Goal: Navigation & Orientation: Find specific page/section

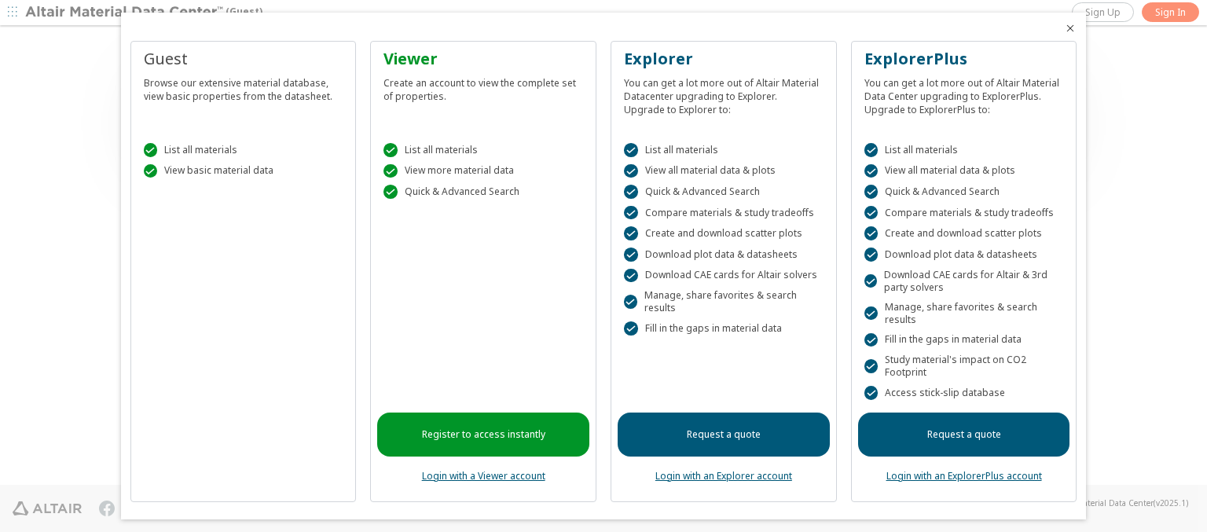
click at [1064, 28] on icon "Close" at bounding box center [1070, 28] width 13 height 13
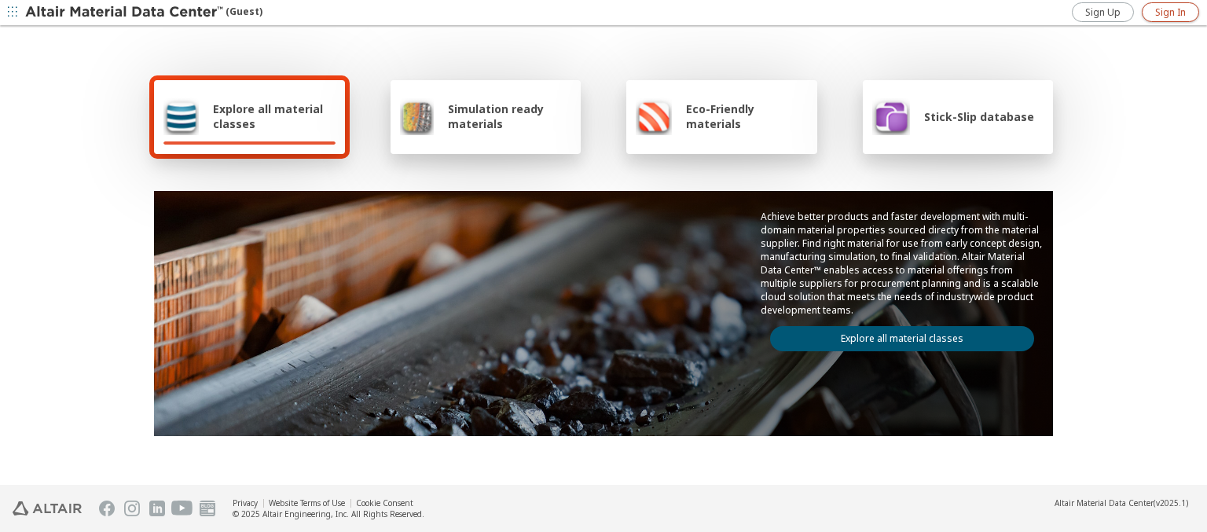
click at [1170, 12] on span "Sign In" at bounding box center [1170, 12] width 31 height 13
click at [125, 13] on img at bounding box center [125, 13] width 200 height 16
click at [268, 116] on span "Explore all material classes" at bounding box center [274, 116] width 123 height 30
click at [896, 335] on link "Explore all material classes" at bounding box center [902, 338] width 264 height 25
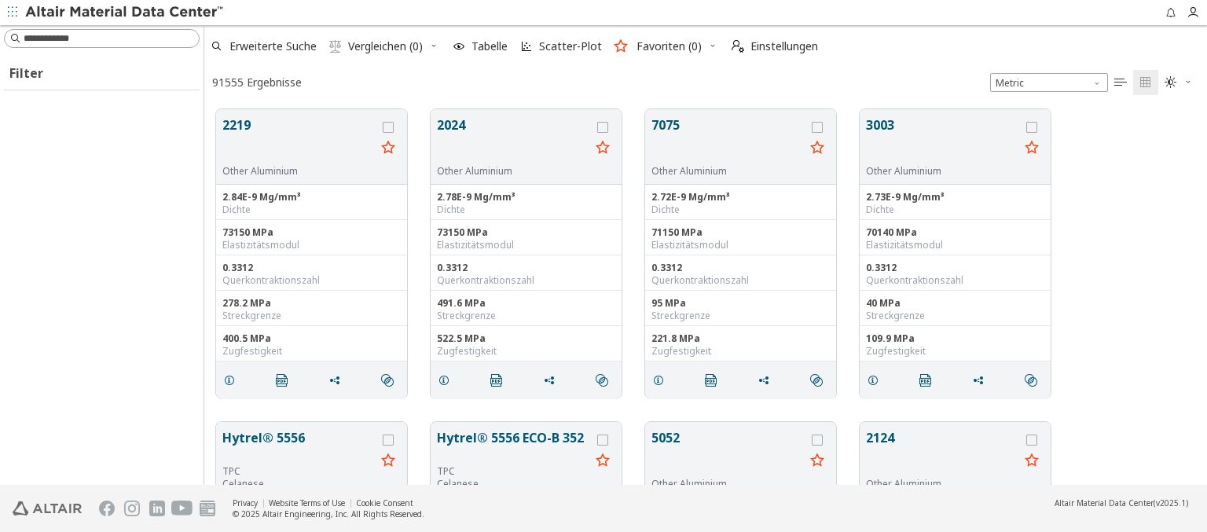
scroll to position [376, 990]
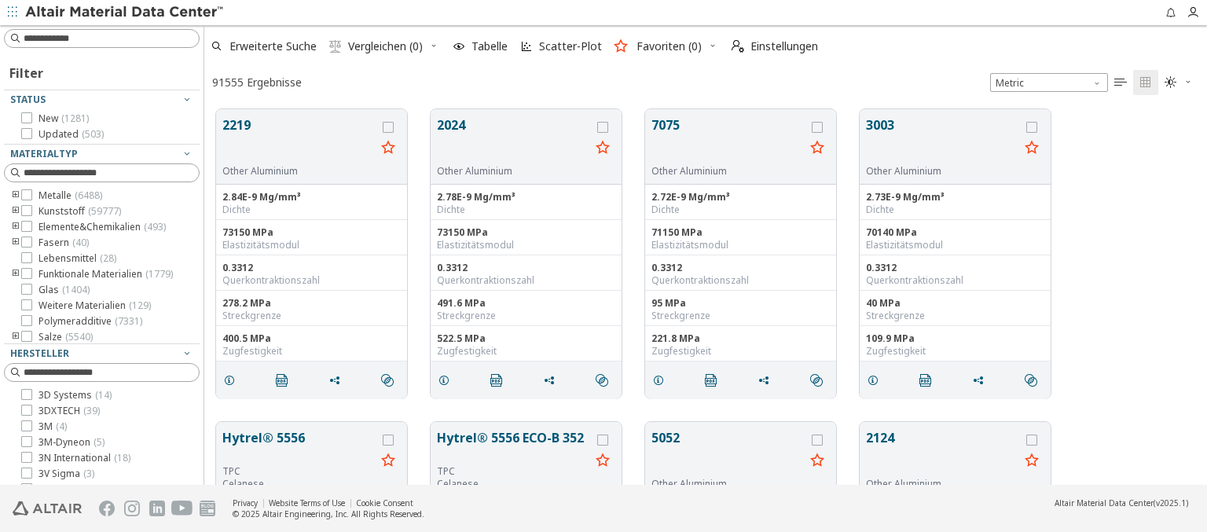
click at [125, 13] on img at bounding box center [125, 13] width 200 height 16
